Goal: Navigation & Orientation: Find specific page/section

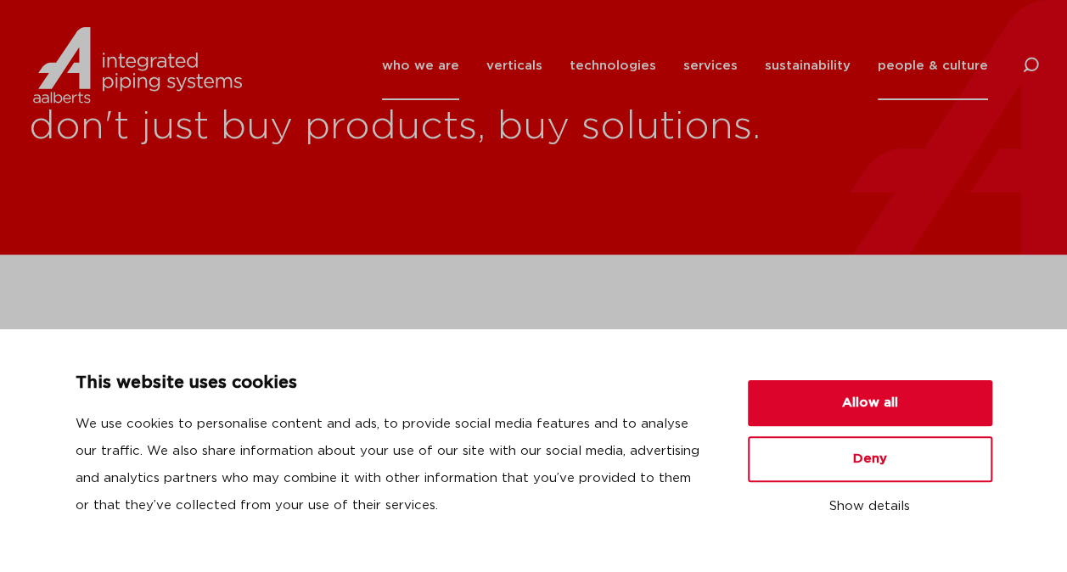
click at [919, 70] on link "people & culture" at bounding box center [932, 65] width 110 height 69
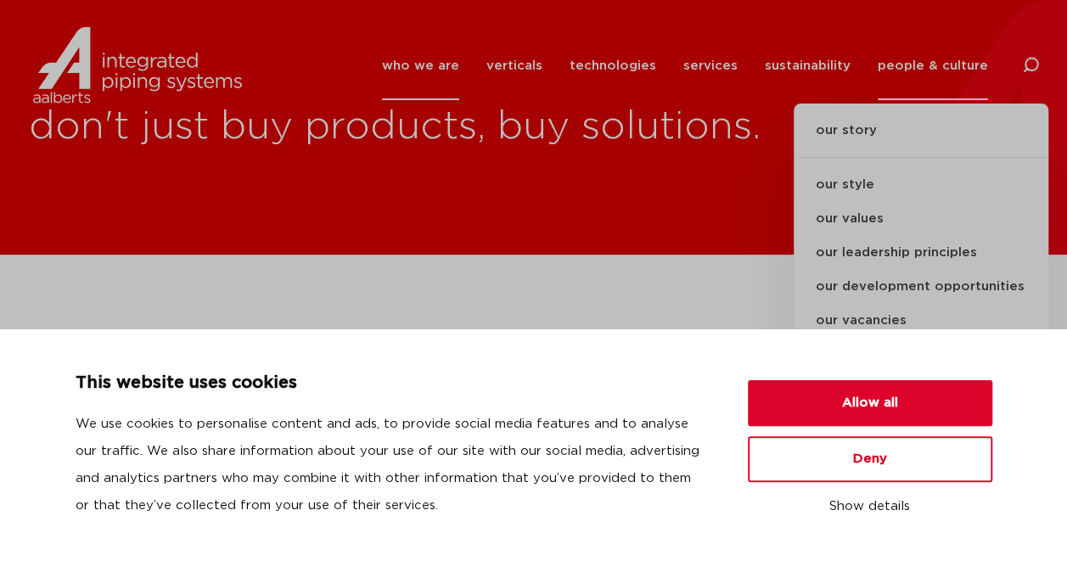
click at [922, 63] on link "people & culture" at bounding box center [932, 65] width 110 height 69
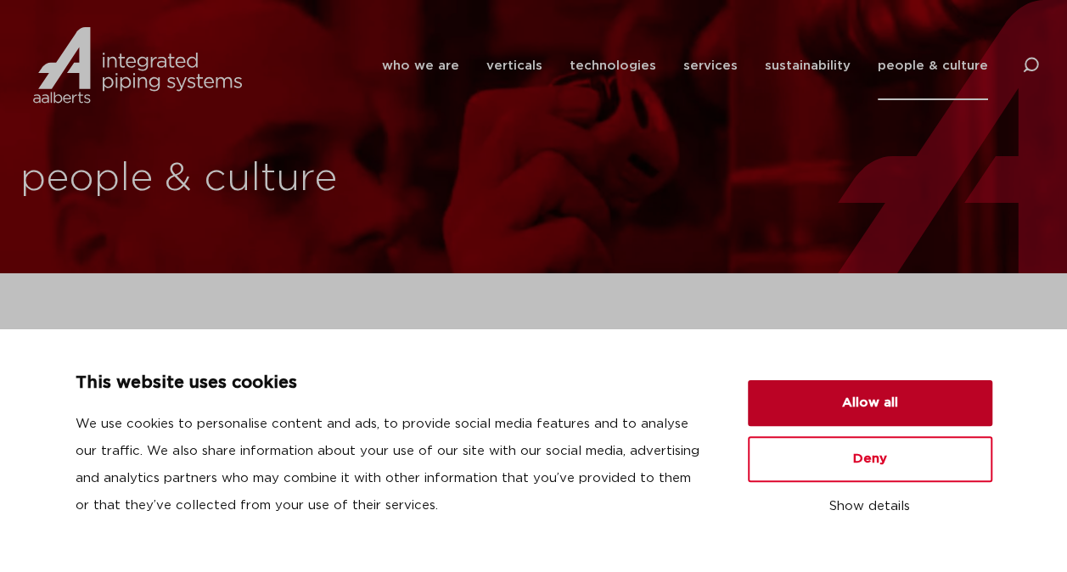
click at [871, 393] on button "Allow all" at bounding box center [870, 403] width 244 height 46
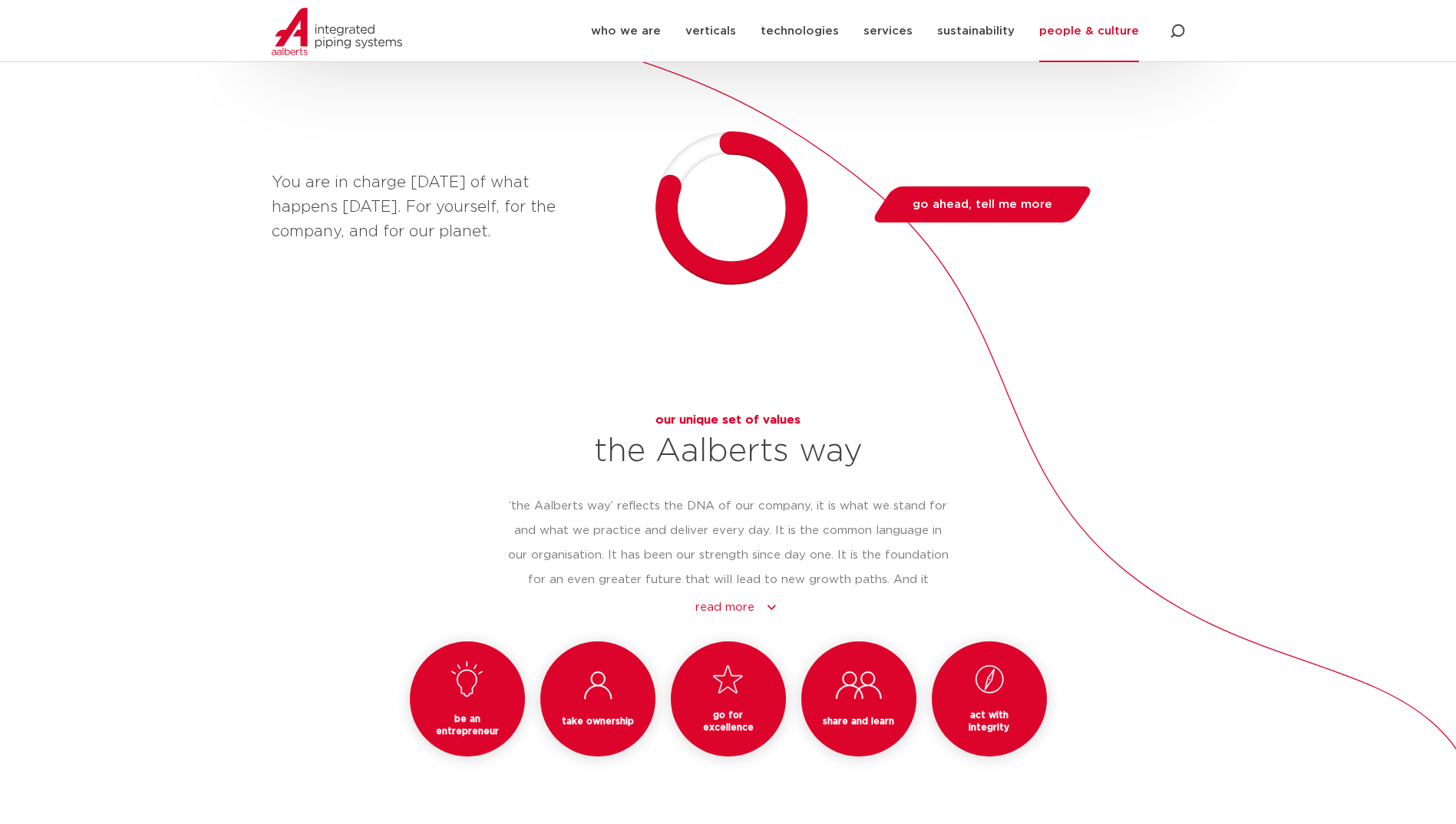
scroll to position [1075, 0]
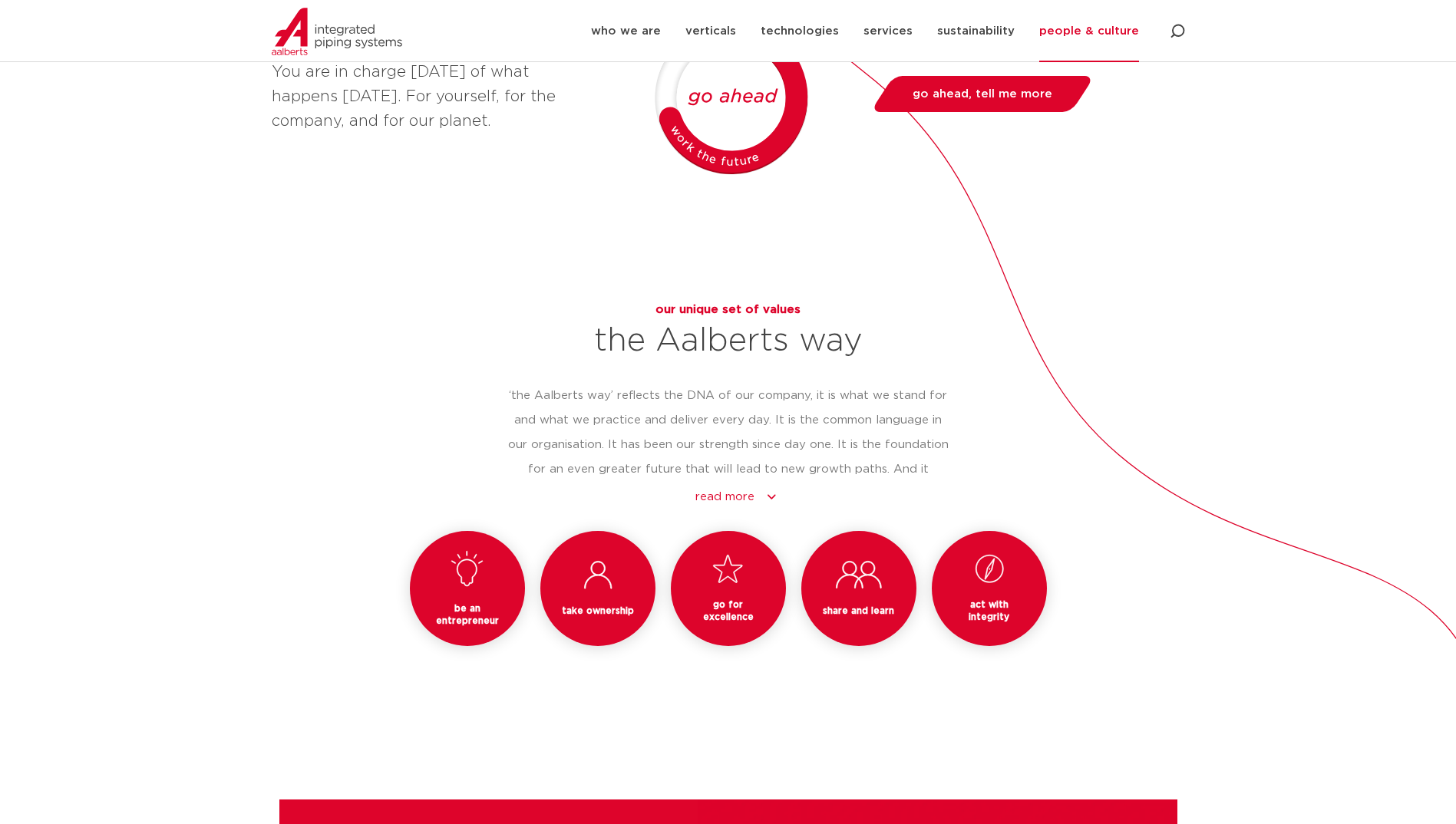
click at [719, 499] on link "read more" at bounding box center [736, 497] width 425 height 18
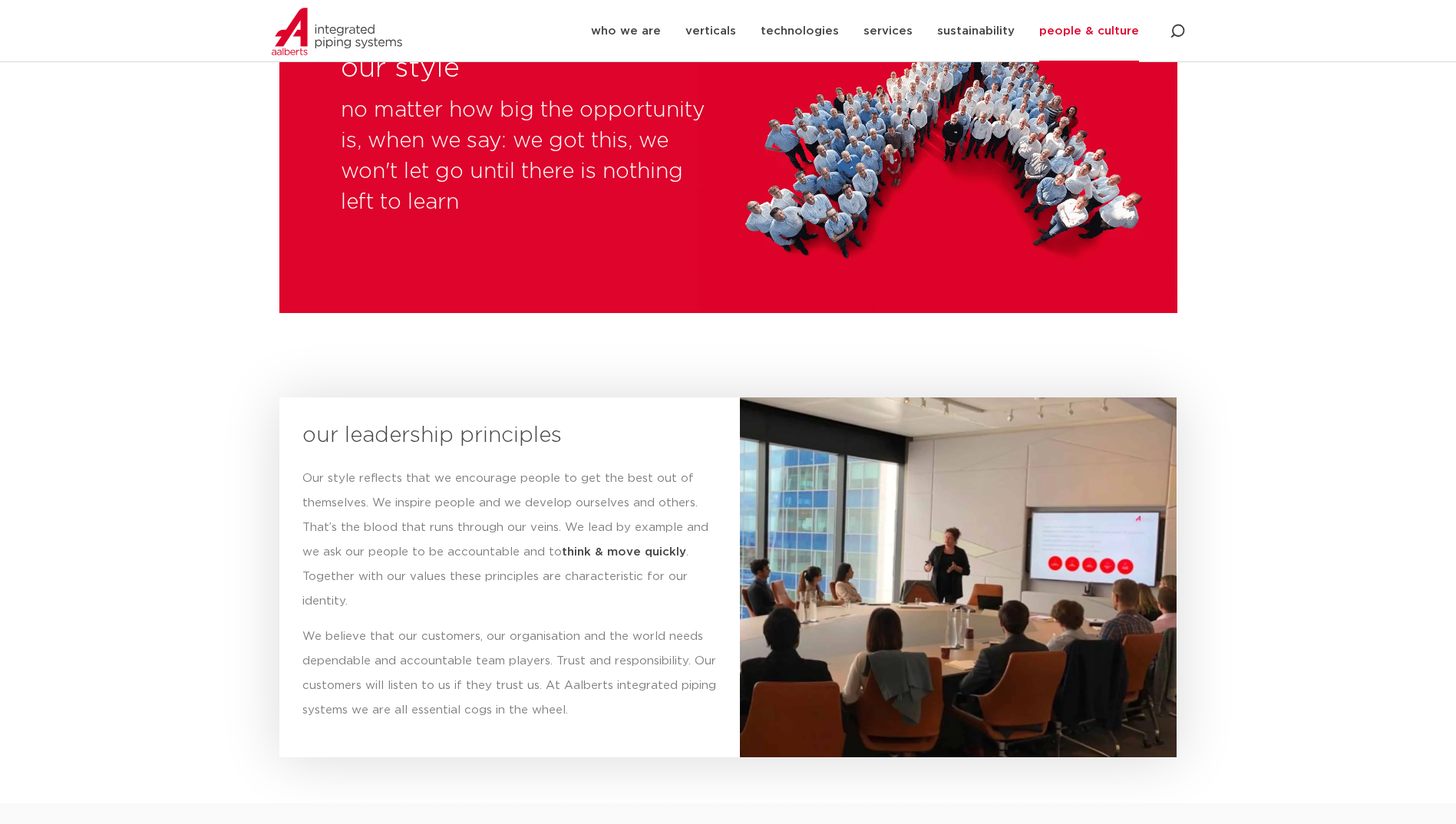
scroll to position [1689, 0]
